Goal: Book appointment/travel/reservation

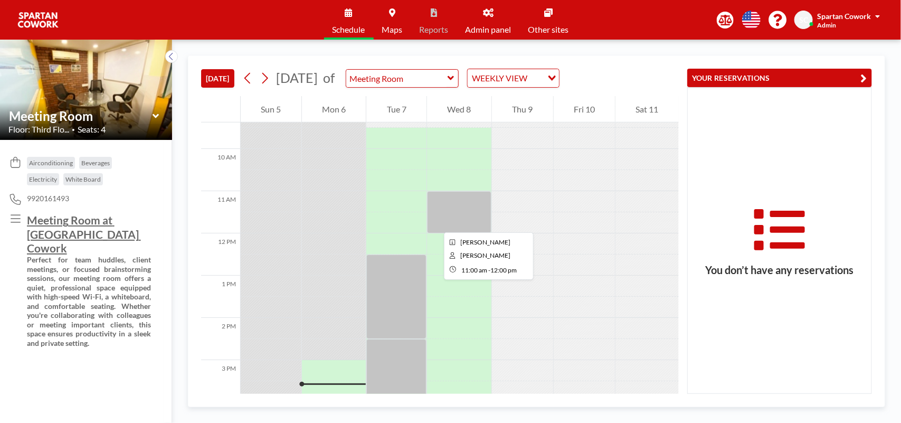
scroll to position [462, 0]
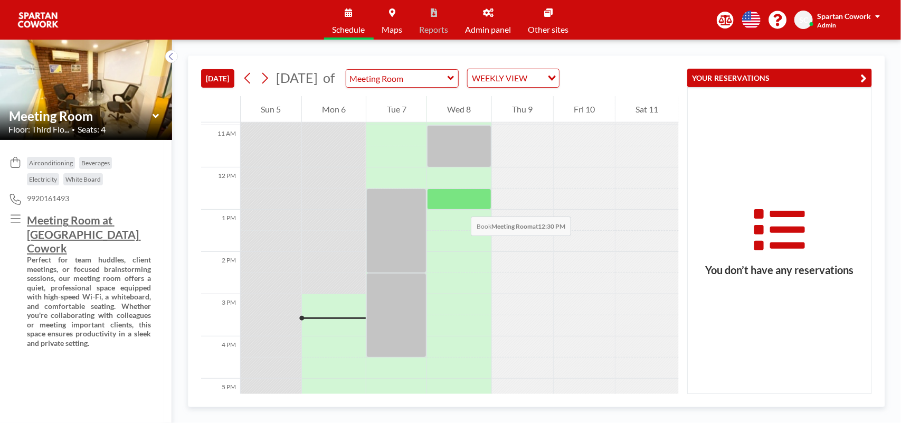
click at [460, 206] on div at bounding box center [459, 198] width 64 height 21
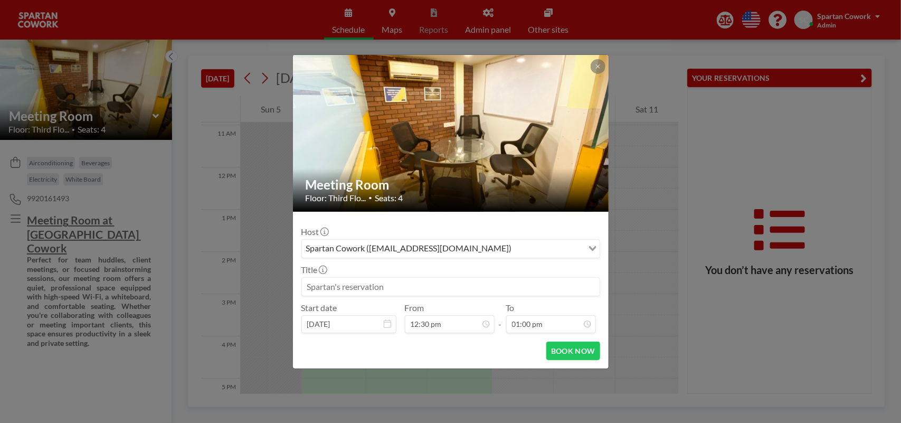
click at [333, 289] on input at bounding box center [451, 287] width 298 height 18
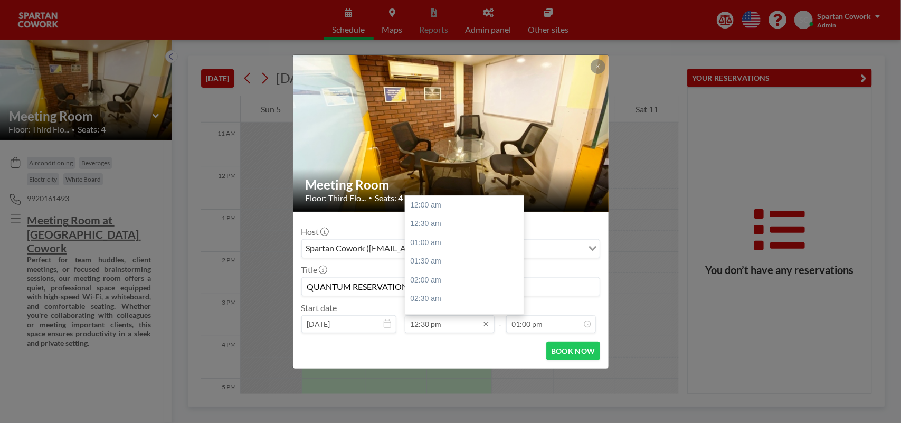
scroll to position [469, 0]
type input "QUANTUM RESERVATION"
click at [420, 224] on div "01:00 pm" at bounding box center [467, 224] width 125 height 19
type input "01:00 pm"
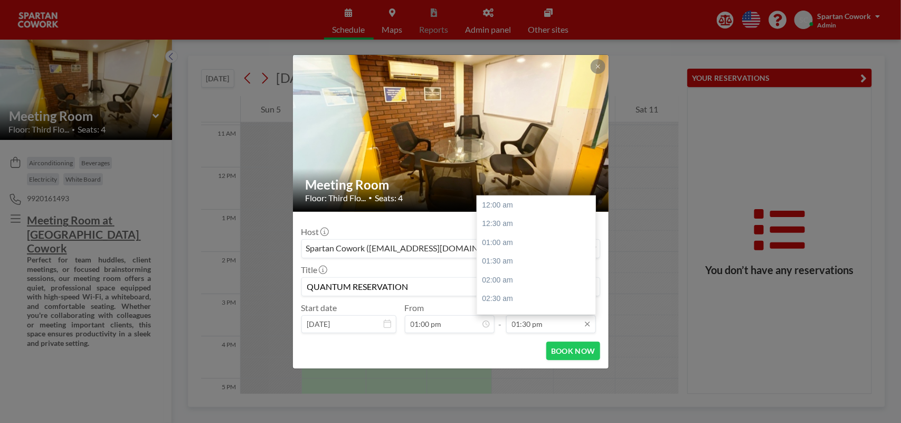
scroll to position [507, 0]
click at [502, 263] on div "03:00 pm" at bounding box center [539, 261] width 125 height 19
type input "03:00 pm"
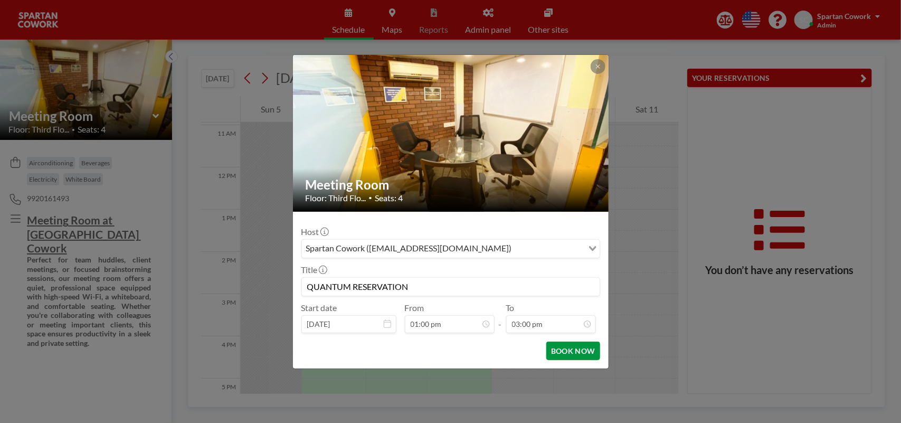
click at [562, 355] on button "BOOK NOW" at bounding box center [572, 351] width 53 height 18
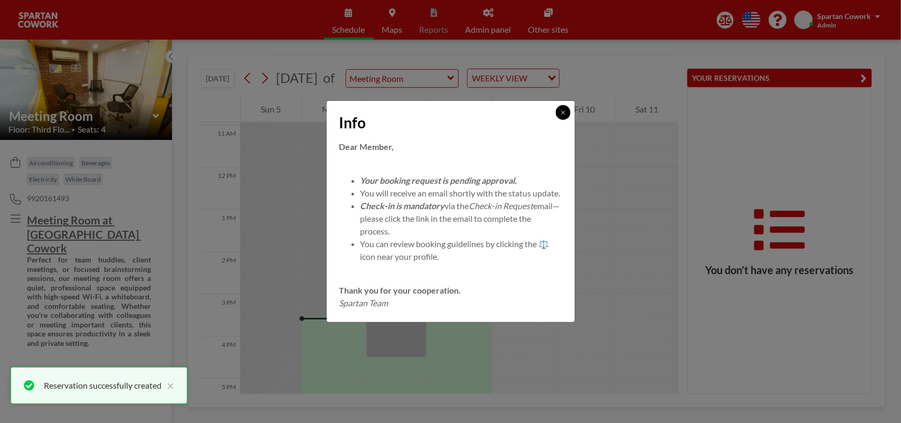
click at [561, 109] on icon at bounding box center [563, 112] width 6 height 6
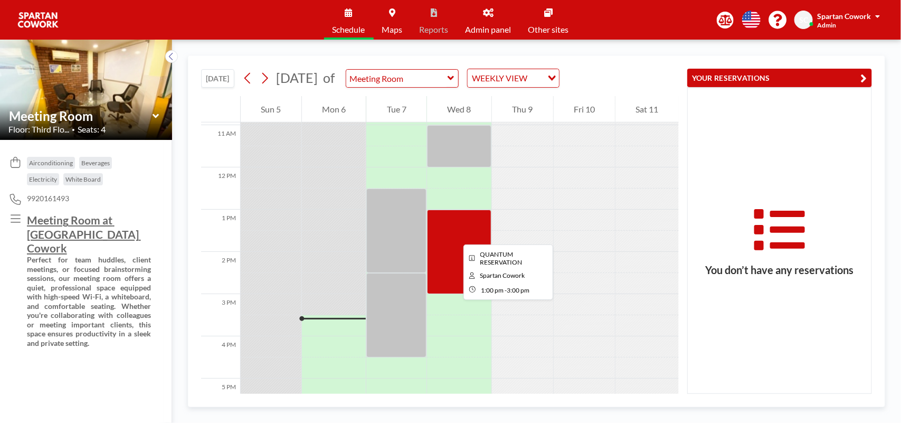
click at [455, 235] on div at bounding box center [459, 252] width 64 height 84
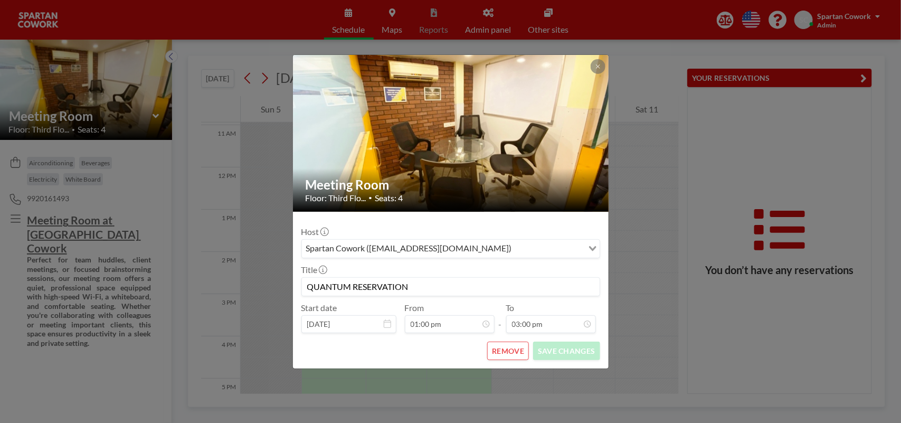
click at [336, 287] on input "QUANTUM RESERVATION" at bounding box center [451, 287] width 298 height 18
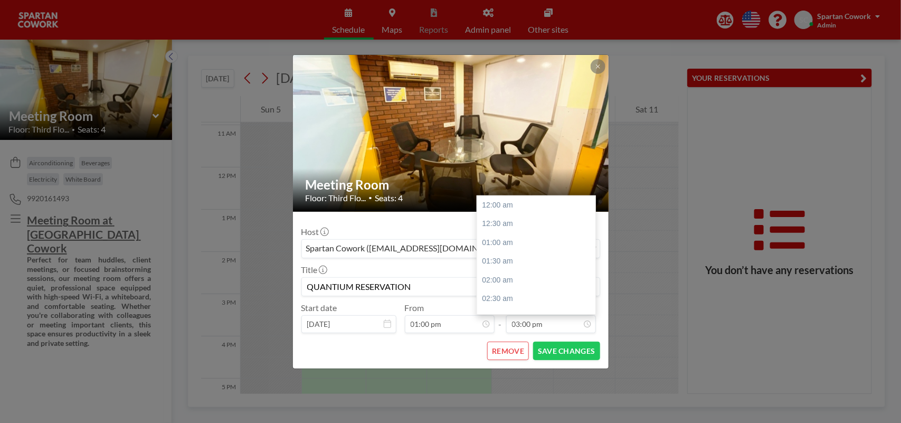
scroll to position [563, 0]
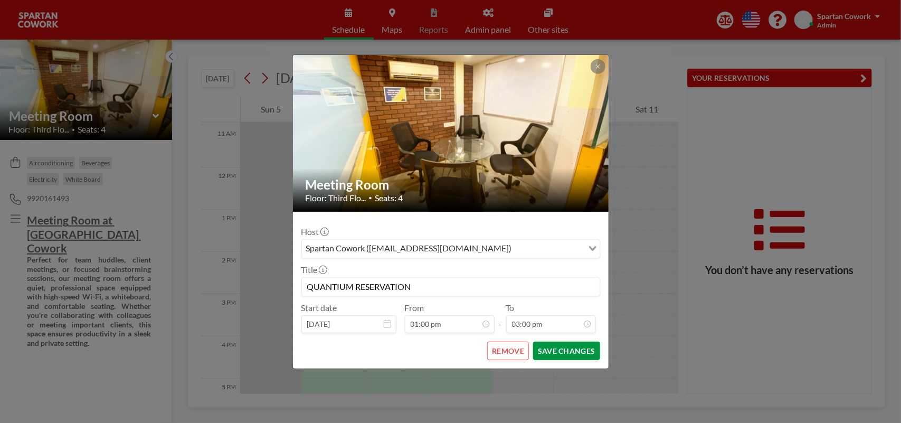
type input "QUANTIUM RESERVATION"
click at [550, 353] on button "SAVE CHANGES" at bounding box center [566, 351] width 67 height 18
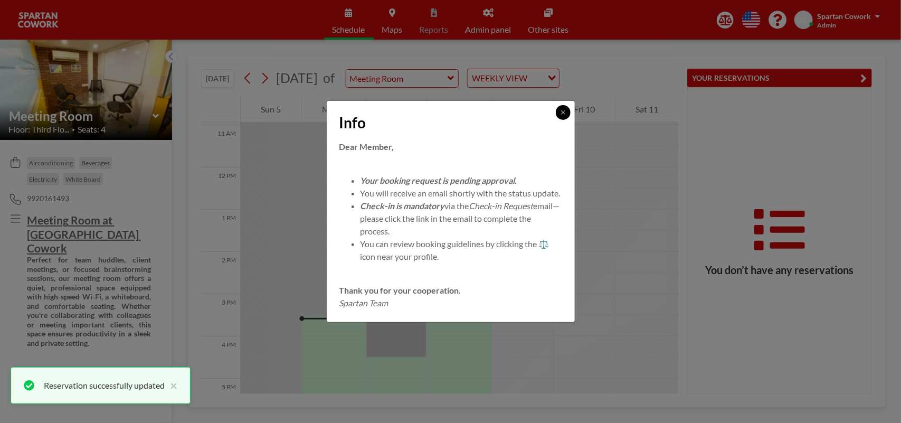
click at [566, 109] on button at bounding box center [563, 112] width 15 height 15
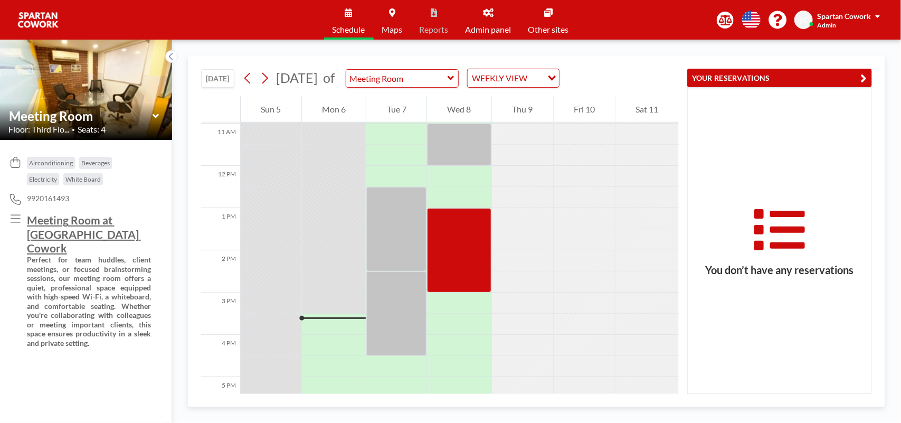
scroll to position [462, 0]
